Goal: Navigation & Orientation: Find specific page/section

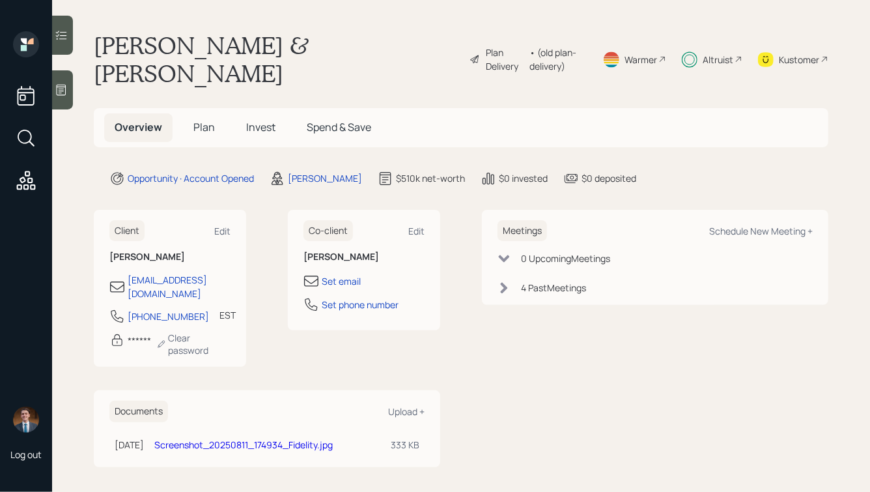
click at [197, 120] on span "Plan" at bounding box center [203, 127] width 21 height 14
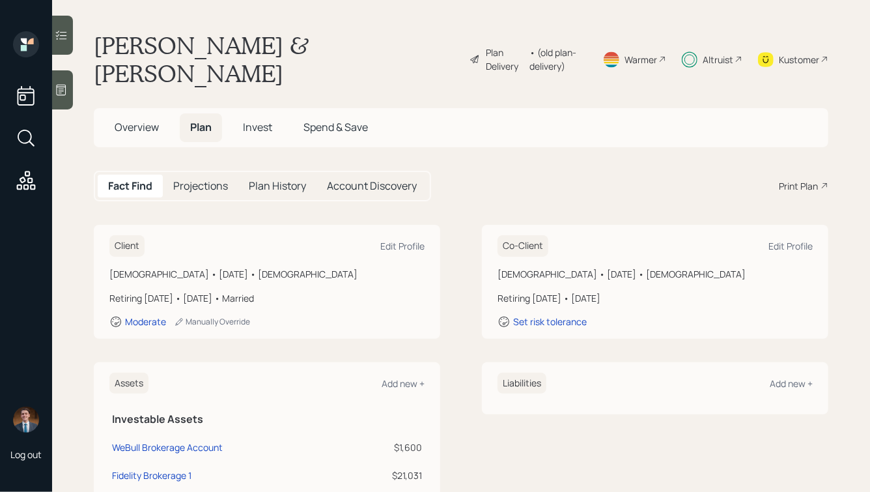
click at [267, 120] on span "Invest" at bounding box center [257, 127] width 29 height 14
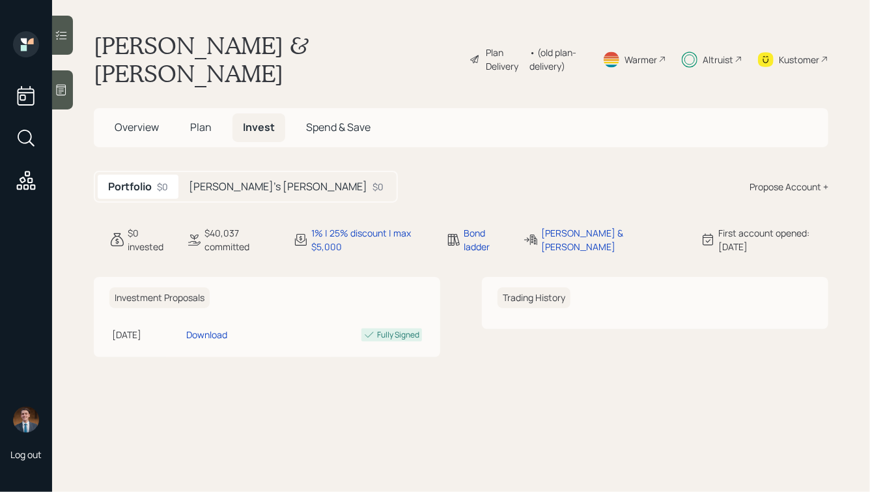
click at [226, 180] on h5 "Donald's Roth" at bounding box center [278, 186] width 178 height 12
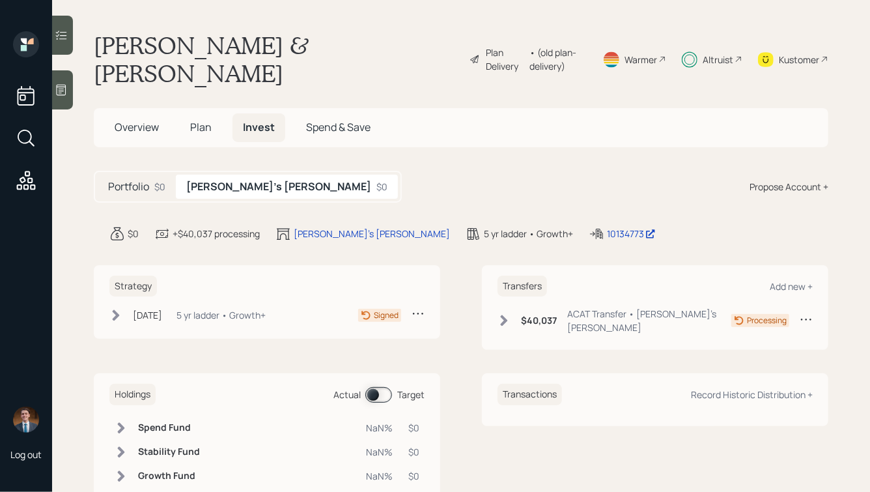
click at [506, 314] on icon at bounding box center [503, 320] width 13 height 13
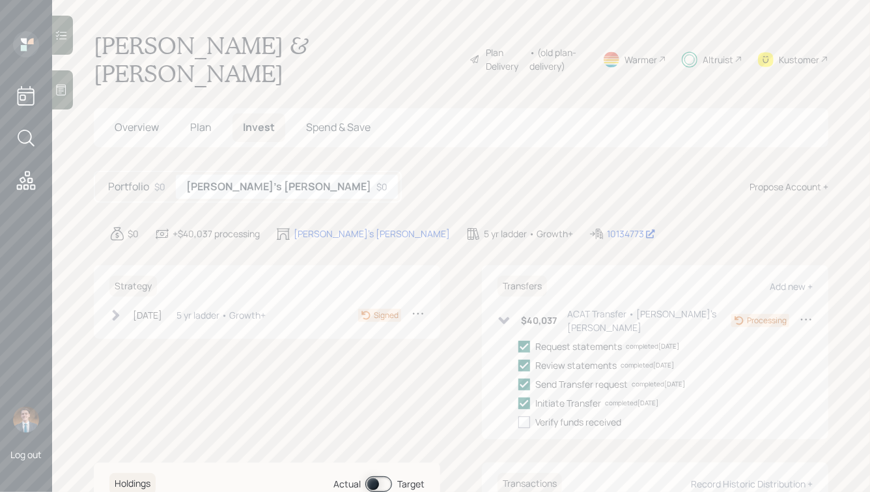
click at [226, 308] on div "5 yr ladder • Growth+" at bounding box center [220, 315] width 89 height 14
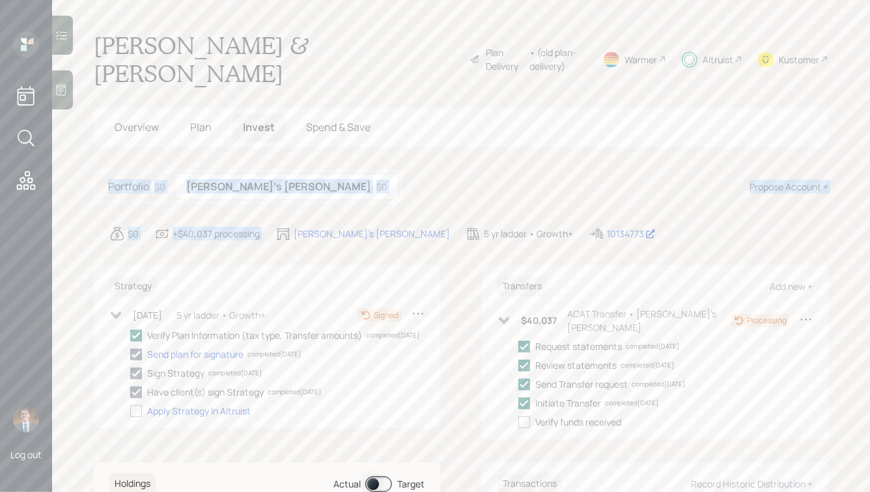
drag, startPoint x: 331, startPoint y: 178, endPoint x: 138, endPoint y: 92, distance: 211.3
click at [135, 102] on main "Donald & Kathleen Graeca Plan Delivery • (old plan-delivery) Warmer Altruist Ku…" at bounding box center [461, 246] width 818 height 492
click at [161, 62] on main "Donald & Kathleen Graeca Plan Delivery • (old plan-delivery) Warmer Altruist Ku…" at bounding box center [461, 246] width 818 height 492
click at [132, 120] on span "Overview" at bounding box center [137, 127] width 44 height 14
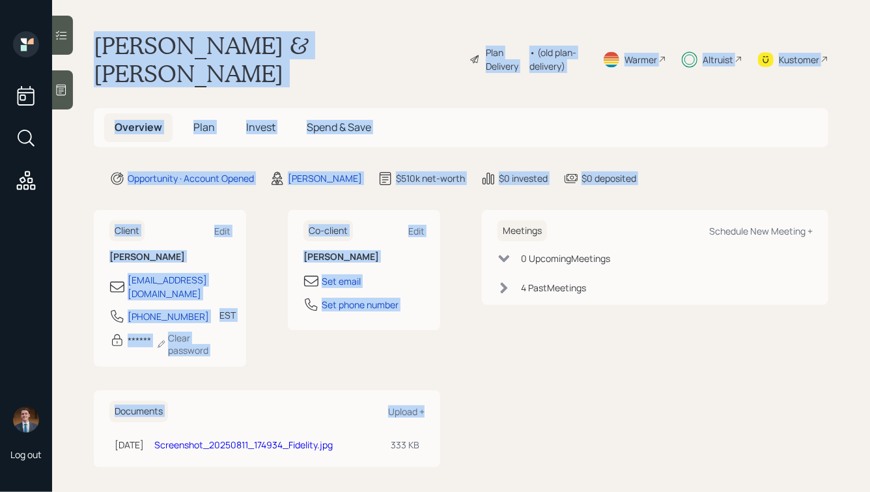
drag, startPoint x: 98, startPoint y: 48, endPoint x: 437, endPoint y: 392, distance: 482.5
click at [437, 392] on main "Donald & Kathleen Graeca Plan Delivery • (old plan-delivery) Warmer Altruist Ku…" at bounding box center [461, 246] width 818 height 492
click at [460, 395] on div "Client Edit Donald Graeca graeca22@gmail.com 814-323-5950 EST Currently 10:22 A…" at bounding box center [461, 338] width 734 height 257
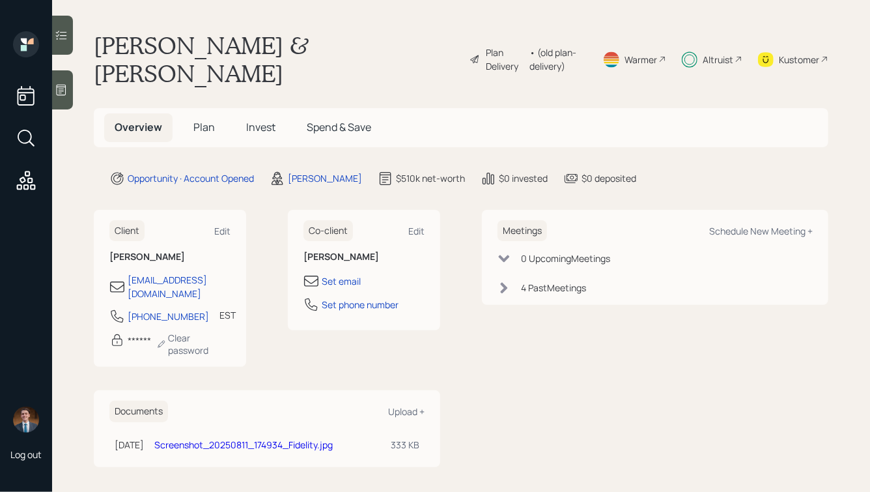
click at [769, 53] on div "Kustomer" at bounding box center [793, 59] width 70 height 56
